Goal: Information Seeking & Learning: Learn about a topic

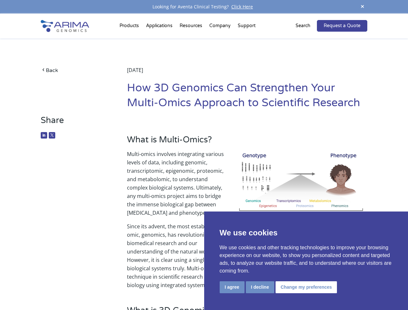
click at [204, 155] on p "Multi-omics involves integrating various levels of data, including genomic, tra…" at bounding box center [247, 186] width 240 height 72
click at [232, 287] on button "I agree" at bounding box center [232, 287] width 25 height 12
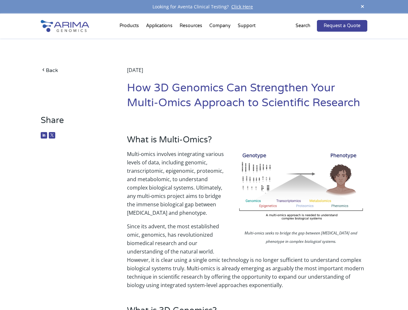
click at [260, 287] on p "Since its advent, the most established omic, genomics, has revolutionized biome…" at bounding box center [247, 255] width 240 height 67
click at [305, 287] on p "Since its advent, the most established omic, genomics, has revolutionized biome…" at bounding box center [247, 255] width 240 height 67
click at [363, 7] on span at bounding box center [363, 7] width 10 height 9
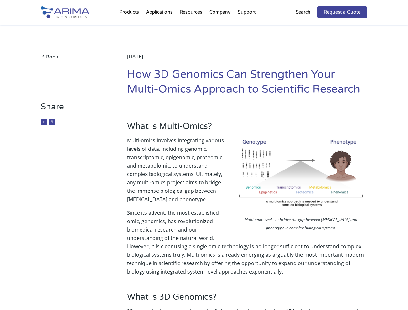
click at [204, 162] on p "Multi-omics involves integrating various levels of data, including genomic, tra…" at bounding box center [247, 172] width 240 height 72
click at [130, 27] on div "Back [DATE] How 3D Genomics Can Strengthen Your Multi-Omics Approach to Scienti…" at bounding box center [204, 63] width 326 height 77
click at [192, 27] on div "Back [DATE] How 3D Genomics Can Strengthen Your Multi-Omics Approach to Scienti…" at bounding box center [204, 63] width 326 height 77
click at [220, 27] on div "Back [DATE] How 3D Genomics Can Strengthen Your Multi-Omics Approach to Scienti…" at bounding box center [204, 63] width 326 height 77
click at [247, 27] on div "Back [DATE] How 3D Genomics Can Strengthen Your Multi-Omics Approach to Scienti…" at bounding box center [204, 63] width 326 height 77
